Goal: Transaction & Acquisition: Purchase product/service

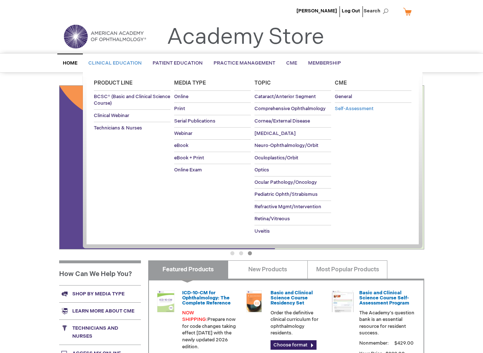
click at [338, 108] on span "Self-Assessment" at bounding box center [354, 109] width 39 height 6
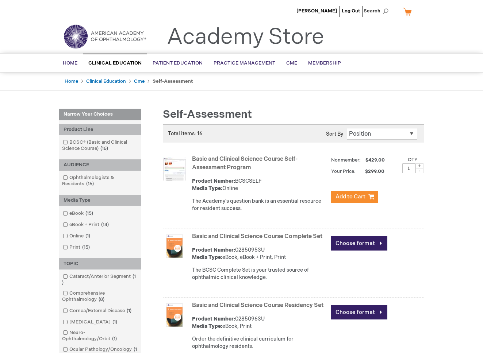
click at [215, 160] on link "Basic and Clinical Science Course Self-Assessment Program" at bounding box center [244, 163] width 105 height 15
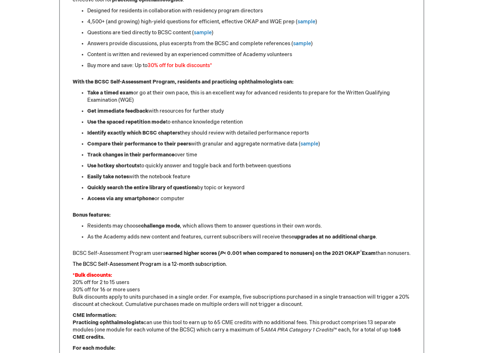
scroll to position [366, 0]
